Goal: Task Accomplishment & Management: Use online tool/utility

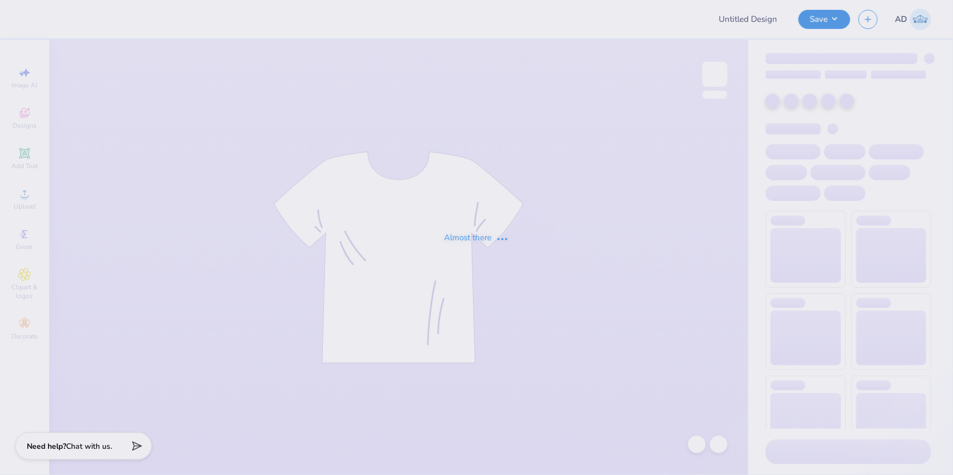
type input "Training: CF Training - Activities 2"
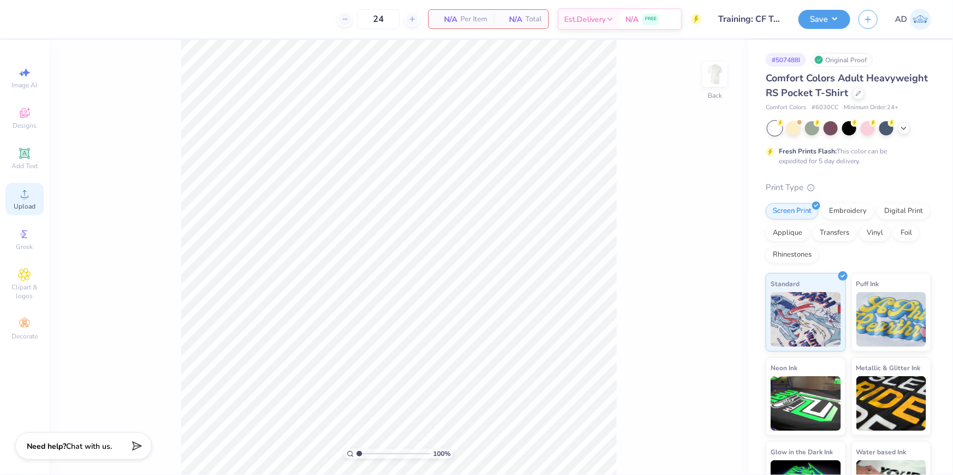
click at [16, 198] on div "Upload" at bounding box center [24, 199] width 38 height 32
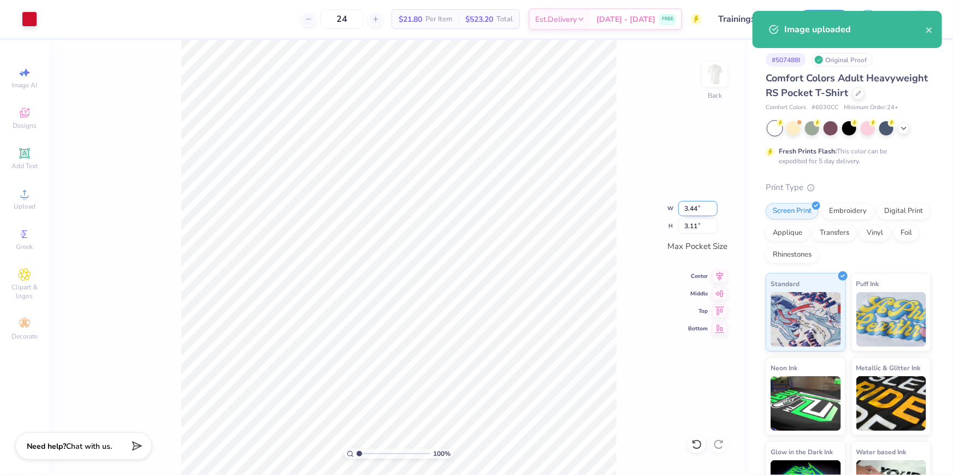
click at [690, 206] on input "3.44" at bounding box center [697, 208] width 39 height 15
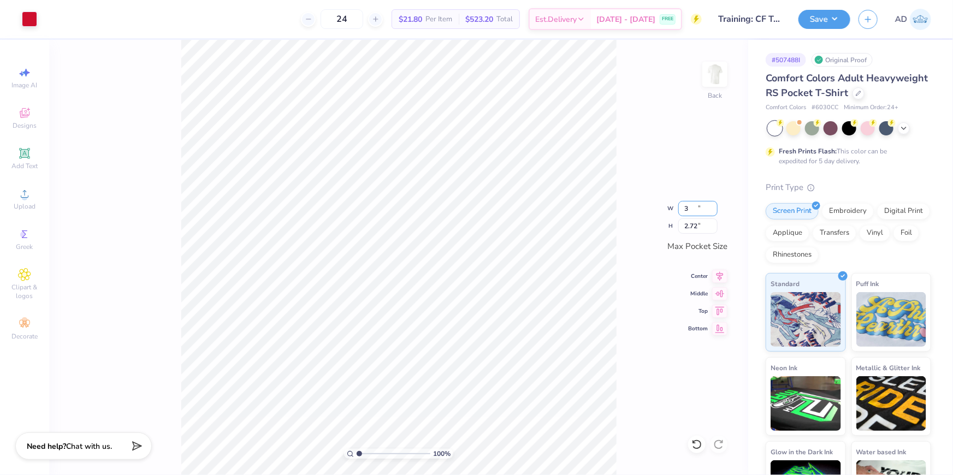
type input "3.00"
type input "2.72"
click at [835, 15] on button "Save" at bounding box center [824, 17] width 52 height 19
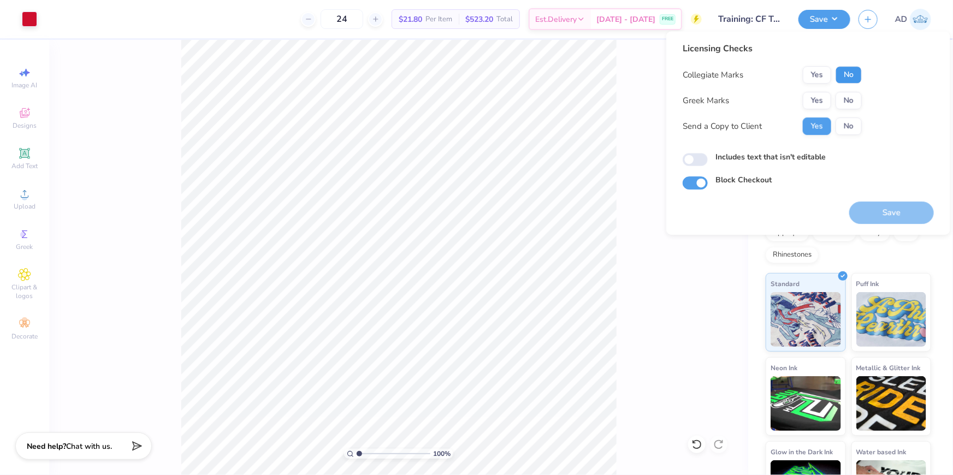
click at [852, 73] on button "No" at bounding box center [848, 74] width 26 height 17
click at [856, 100] on button "No" at bounding box center [848, 100] width 26 height 17
click at [854, 125] on button "No" at bounding box center [848, 125] width 26 height 17
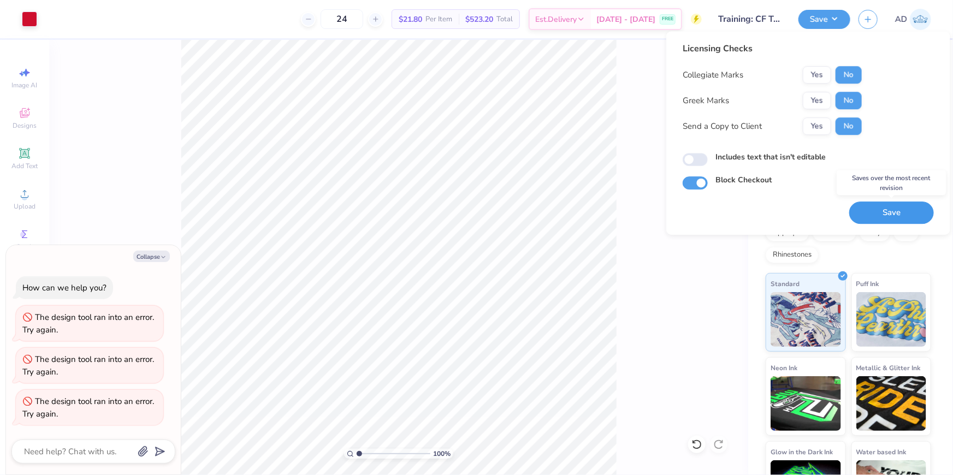
click at [888, 214] on button "Save" at bounding box center [891, 213] width 85 height 22
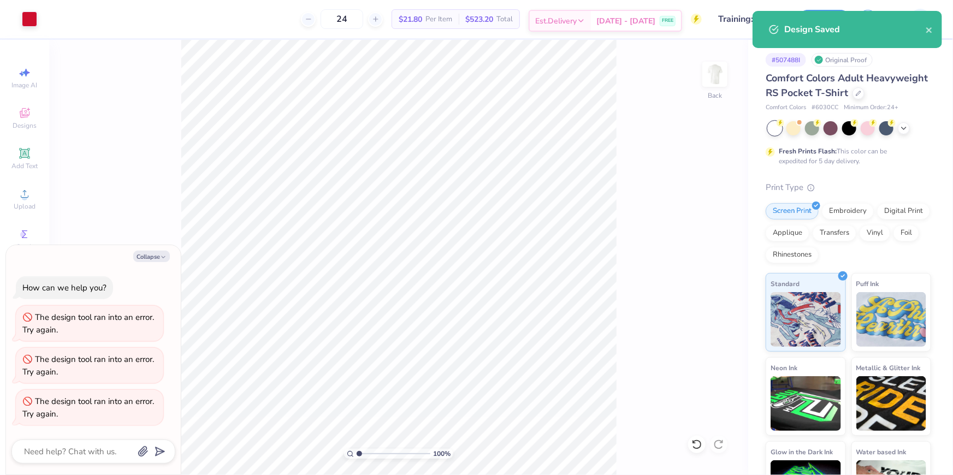
type textarea "x"
